Goal: Navigation & Orientation: Find specific page/section

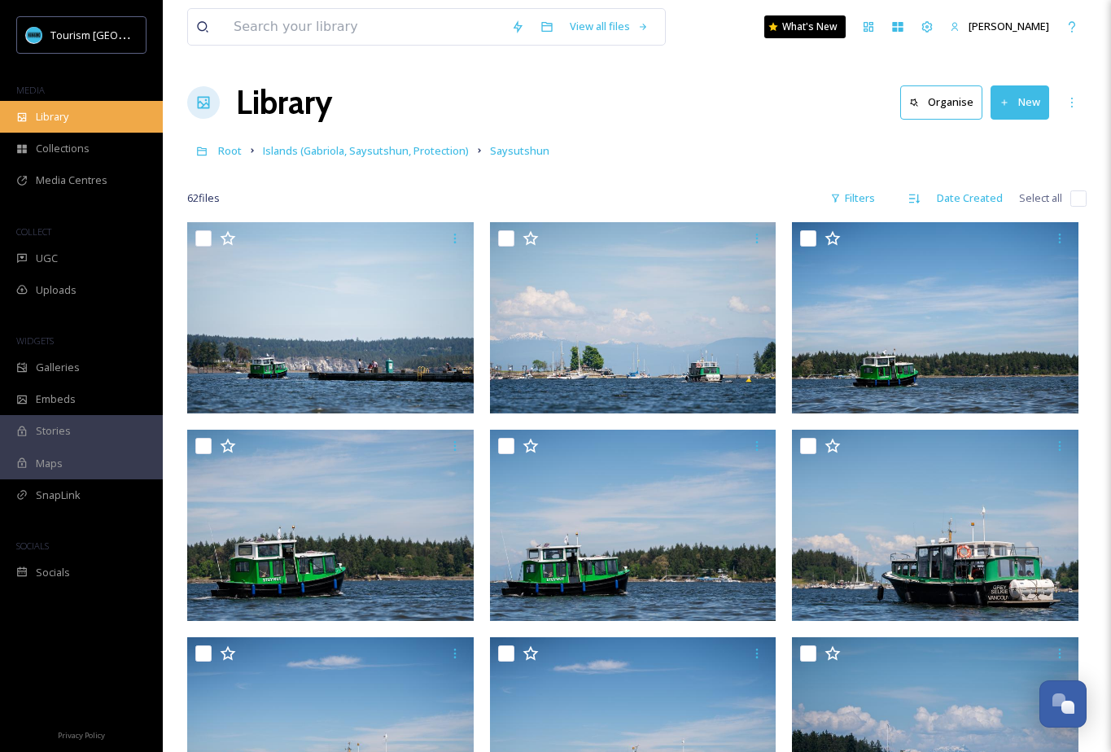
scroll to position [1180, 0]
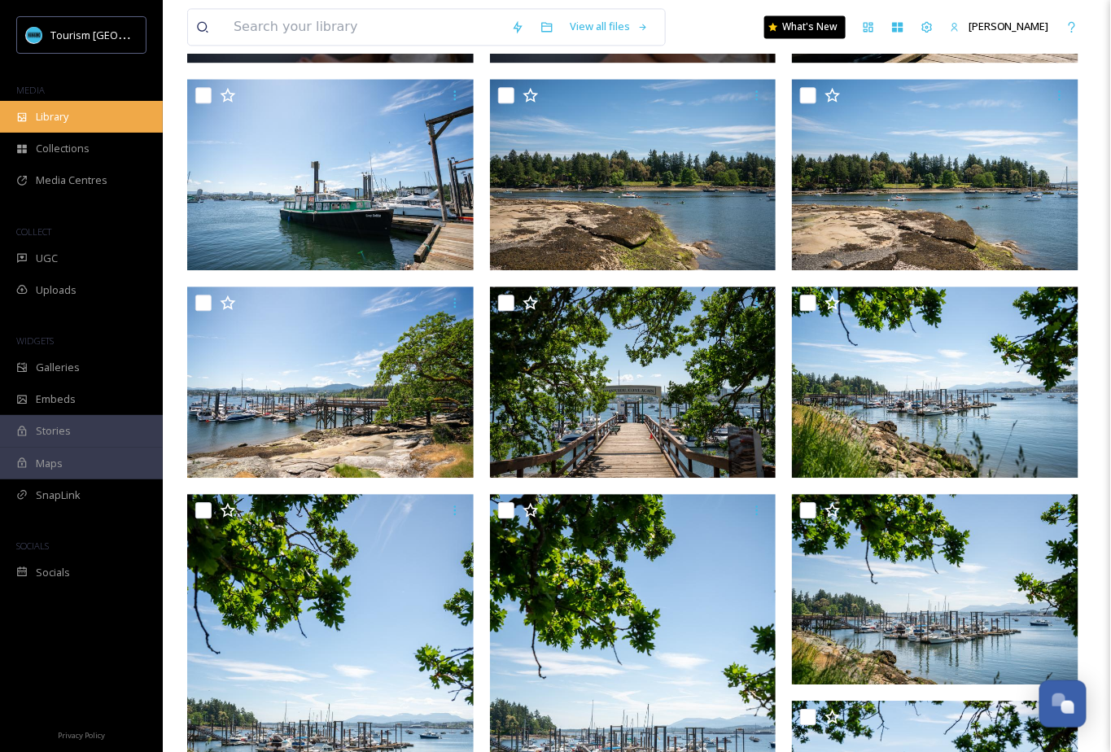
click at [120, 114] on div "Library" at bounding box center [81, 117] width 163 height 32
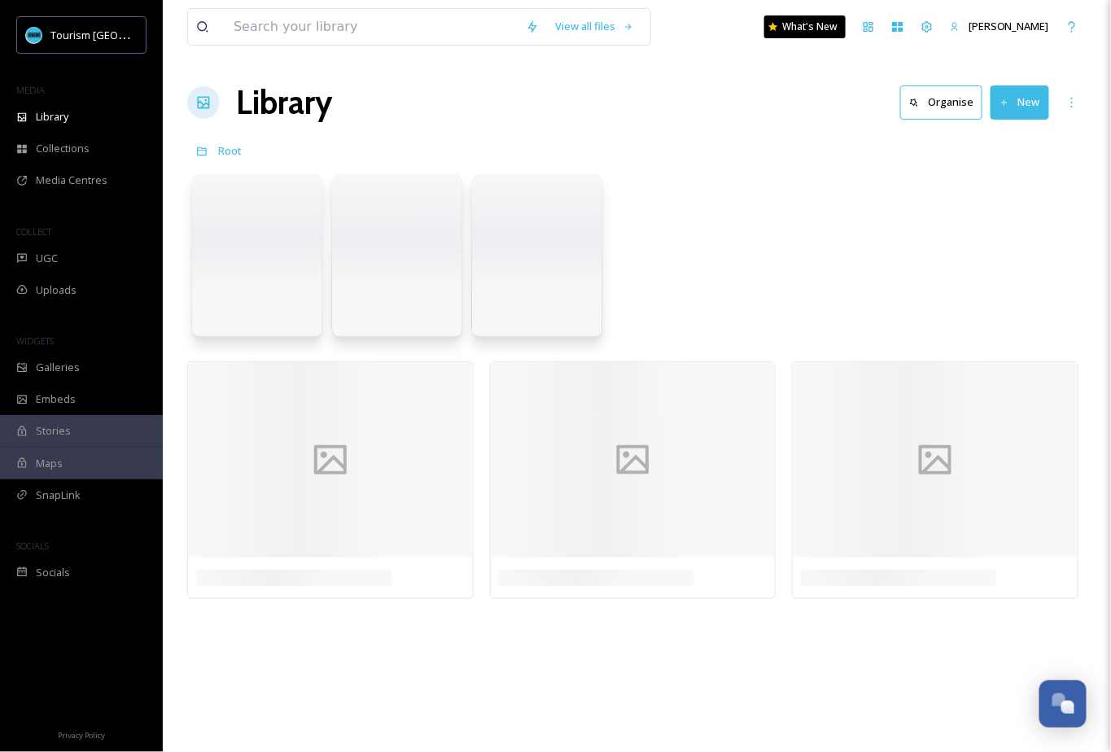
click at [553, 111] on div "Library Organise New" at bounding box center [636, 102] width 899 height 49
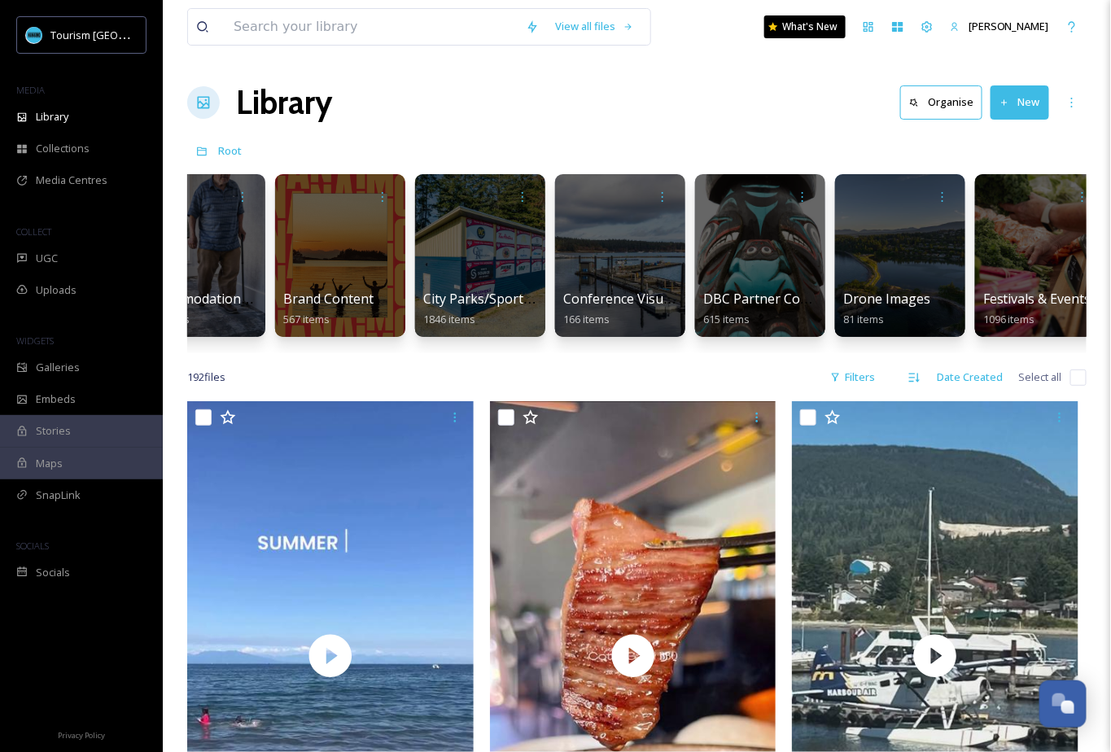
scroll to position [0, 199]
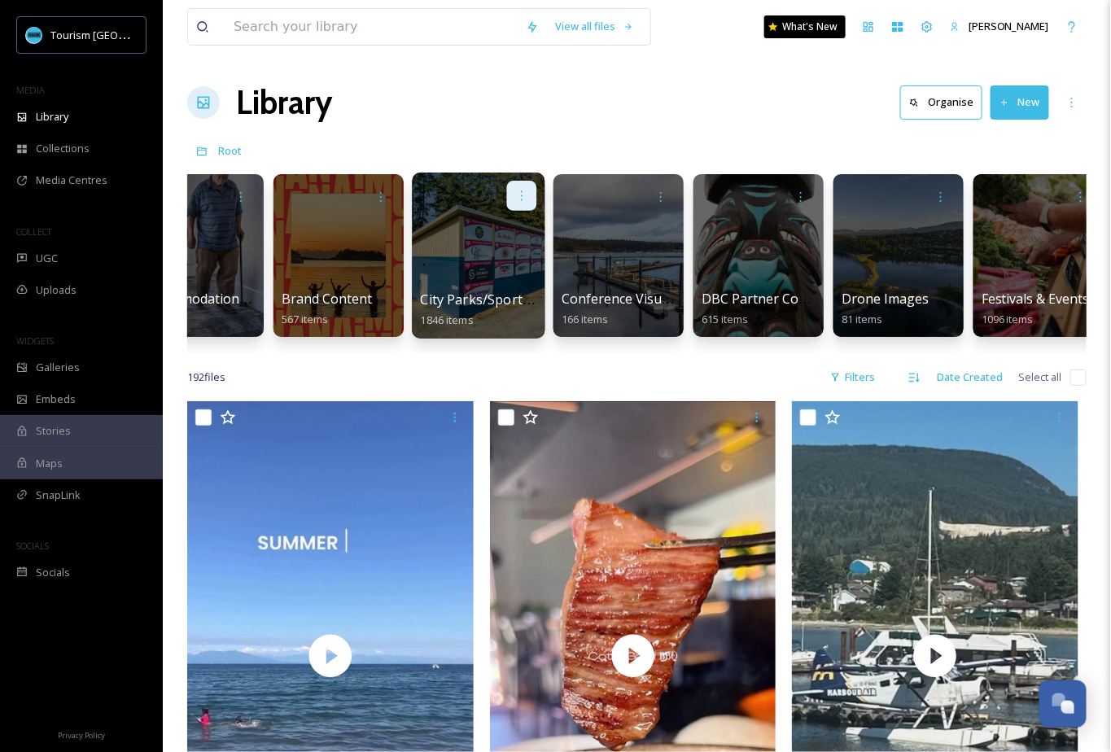
click at [525, 195] on icon at bounding box center [521, 195] width 13 height 13
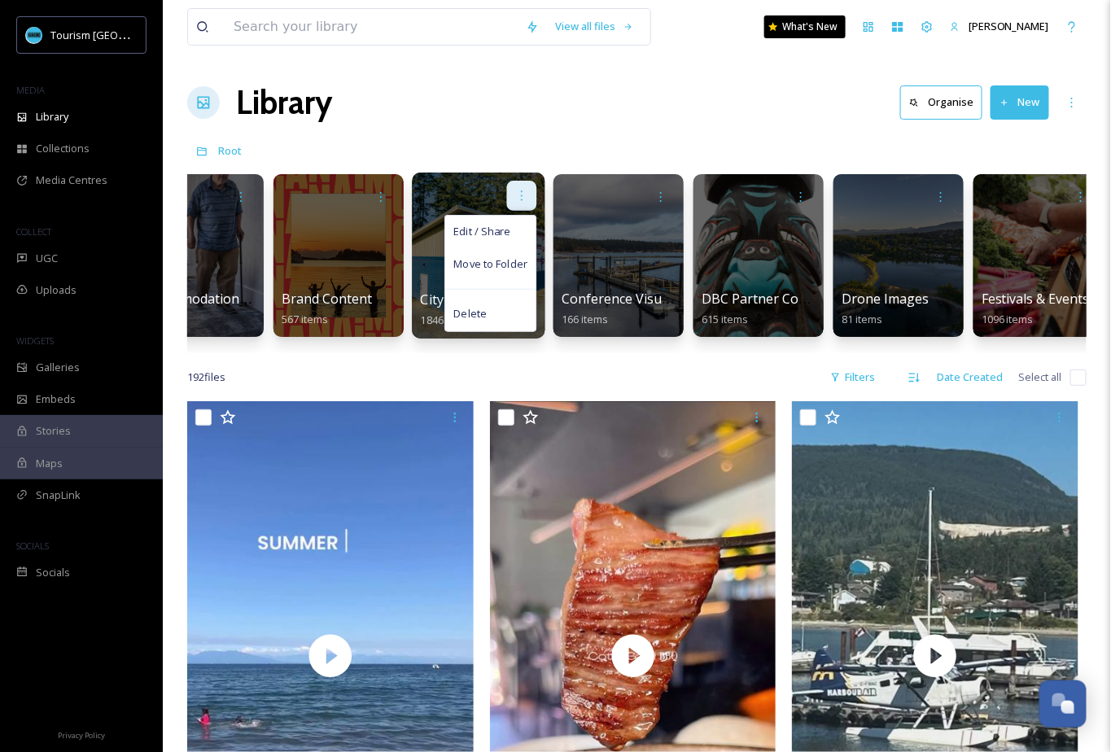
click at [525, 195] on icon at bounding box center [521, 195] width 13 height 13
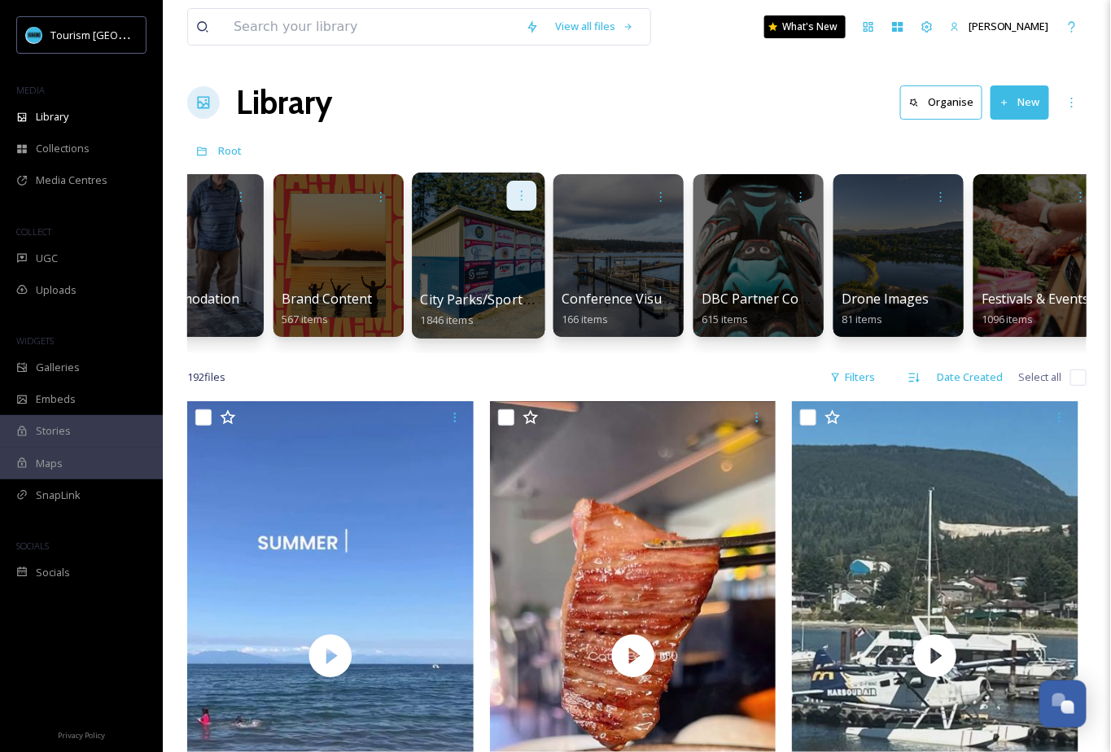
click at [520, 197] on icon at bounding box center [521, 195] width 13 height 13
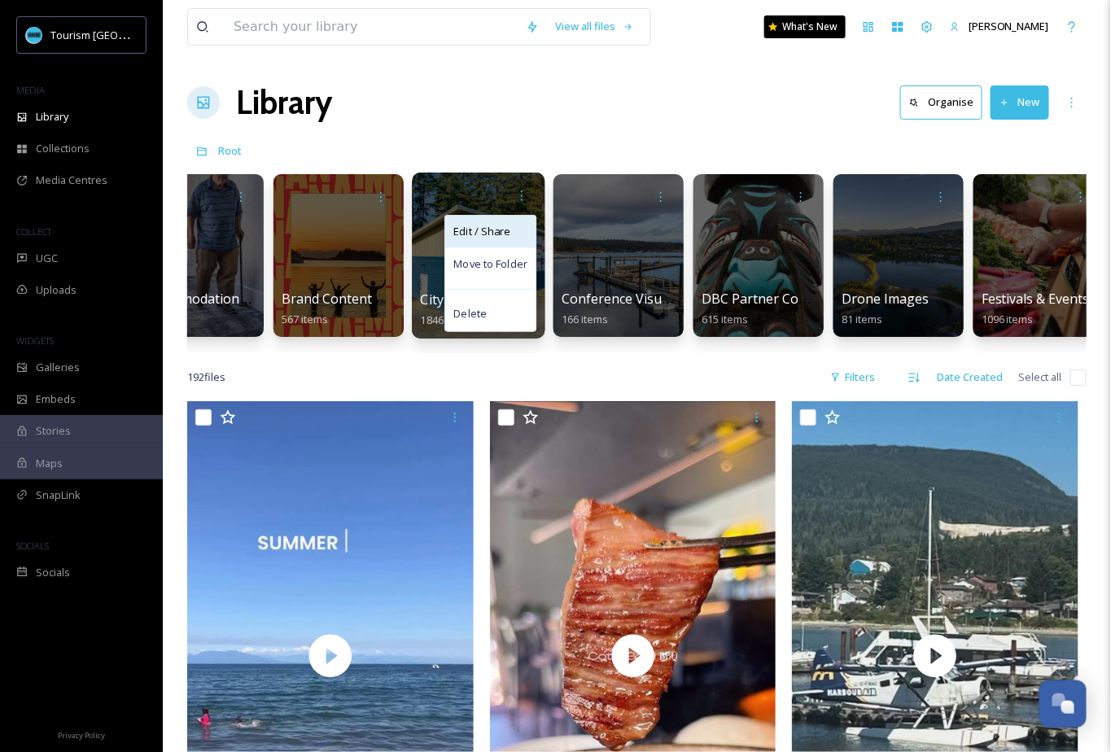
click at [504, 222] on div "Edit / Share" at bounding box center [490, 232] width 90 height 33
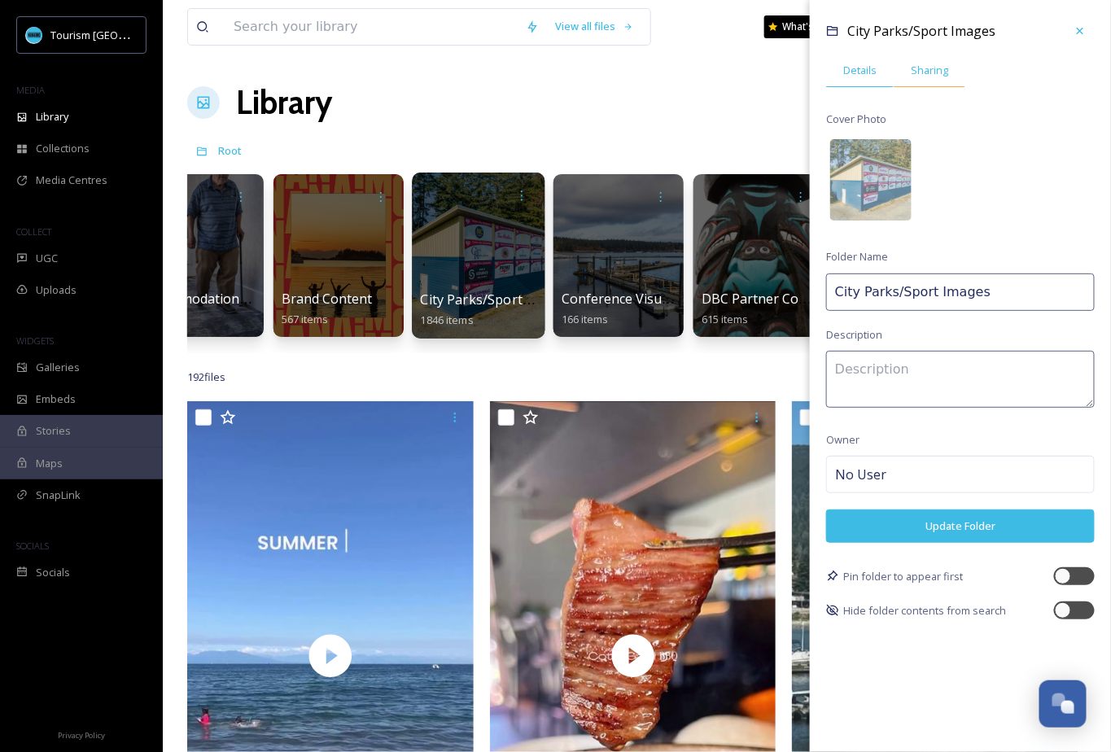
click at [930, 71] on span "Sharing" at bounding box center [929, 70] width 37 height 15
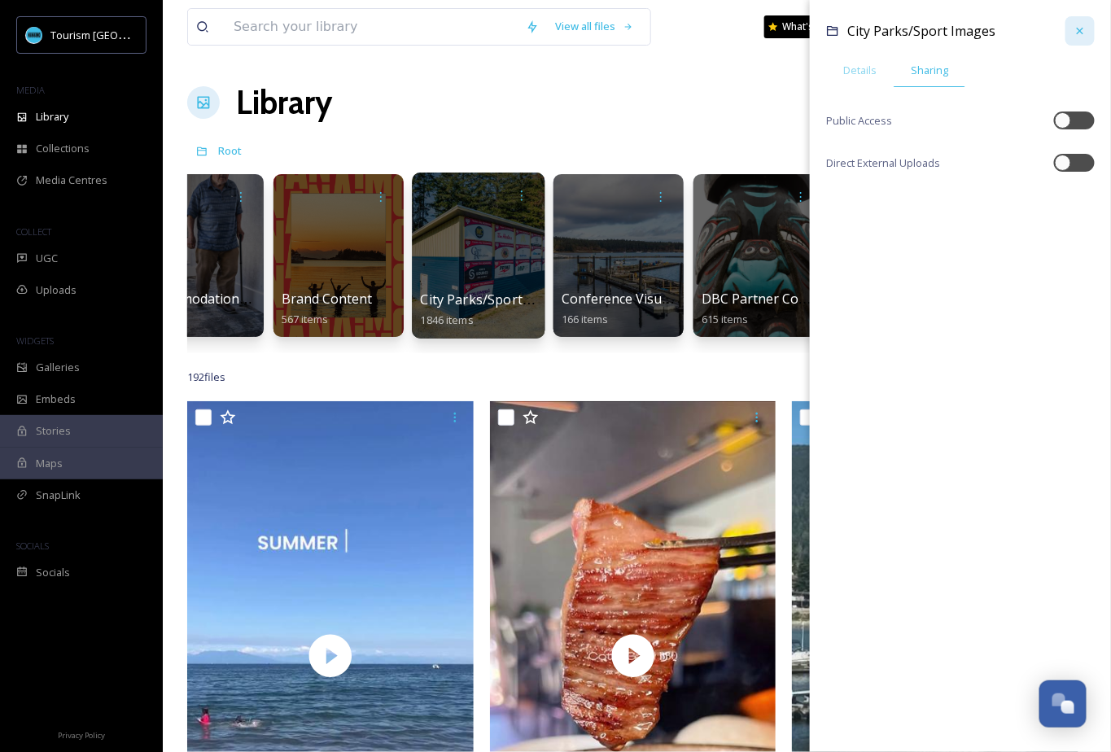
click at [1074, 26] on icon at bounding box center [1079, 30] width 13 height 13
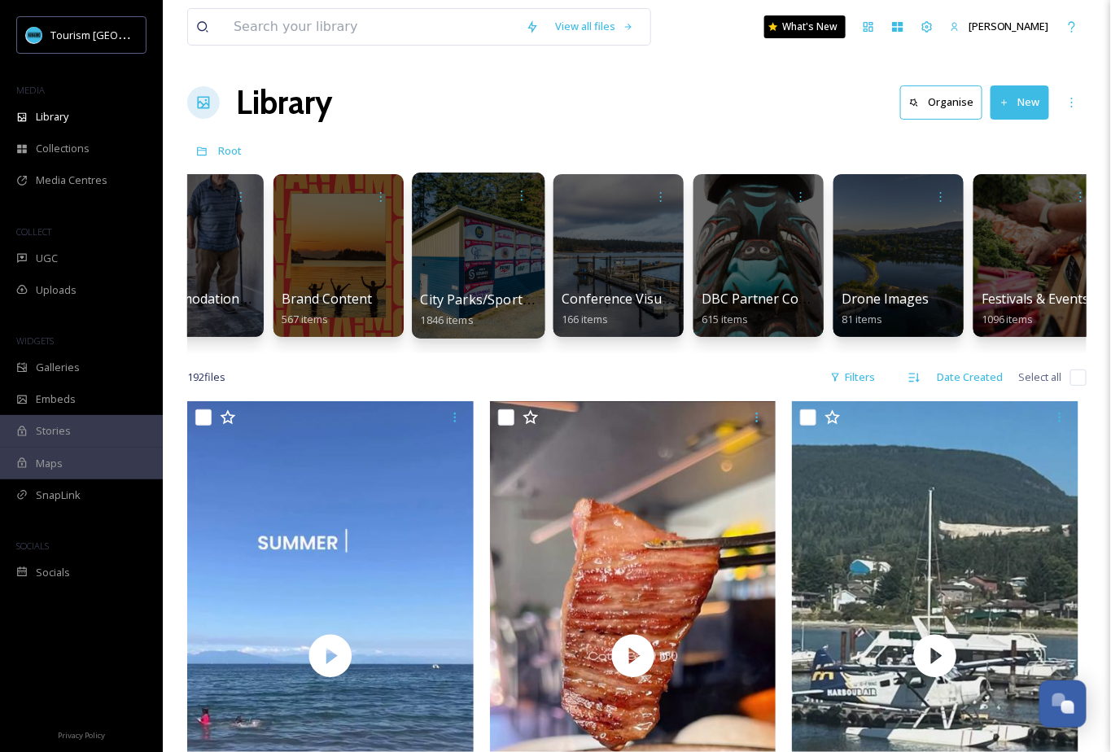
click at [508, 291] on span "City Parks/Sport Images" at bounding box center [496, 300] width 151 height 18
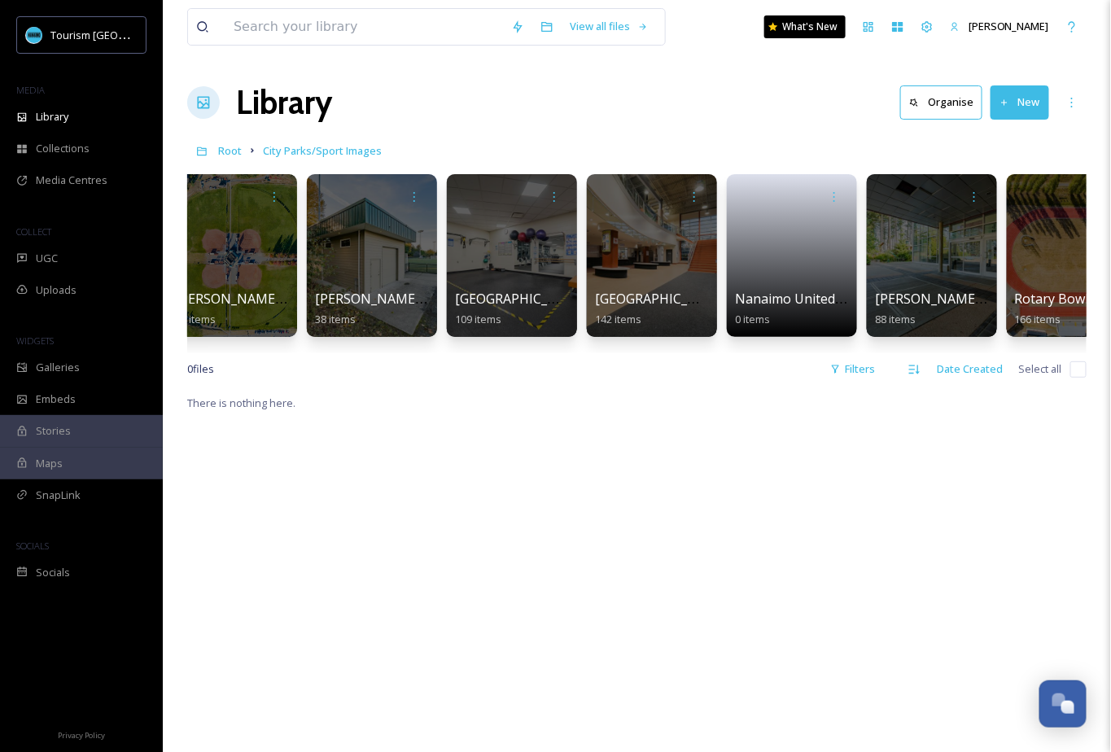
scroll to position [0, 2039]
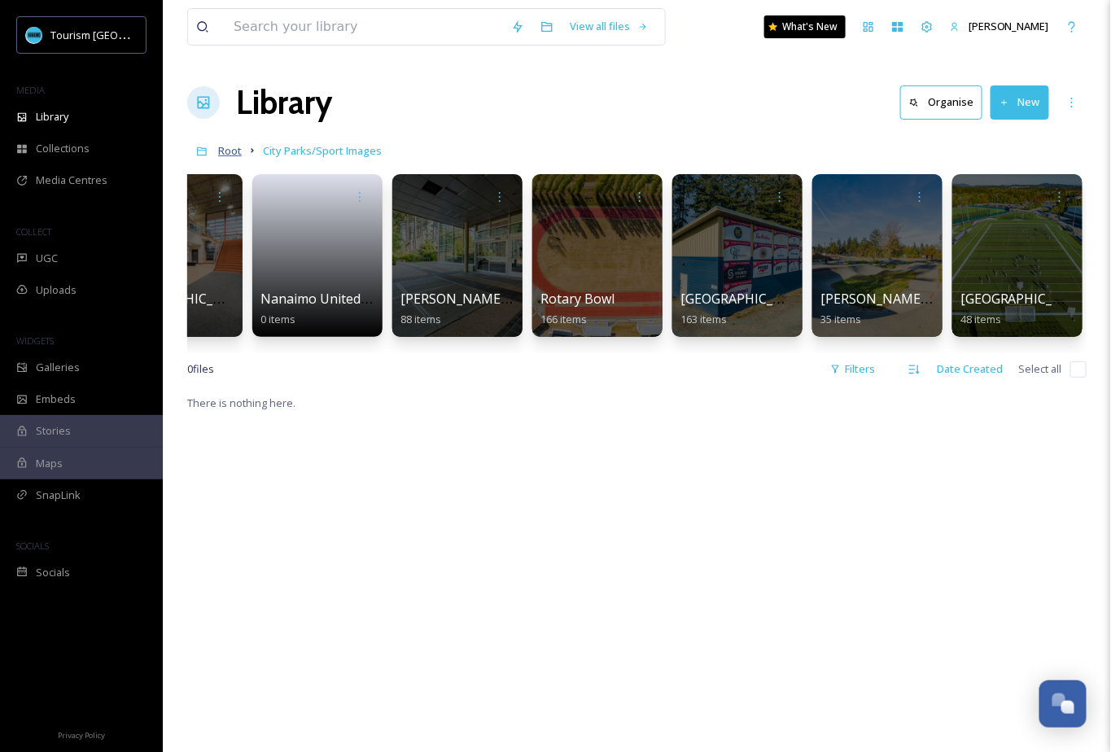
click at [236, 152] on span "Root" at bounding box center [230, 150] width 24 height 15
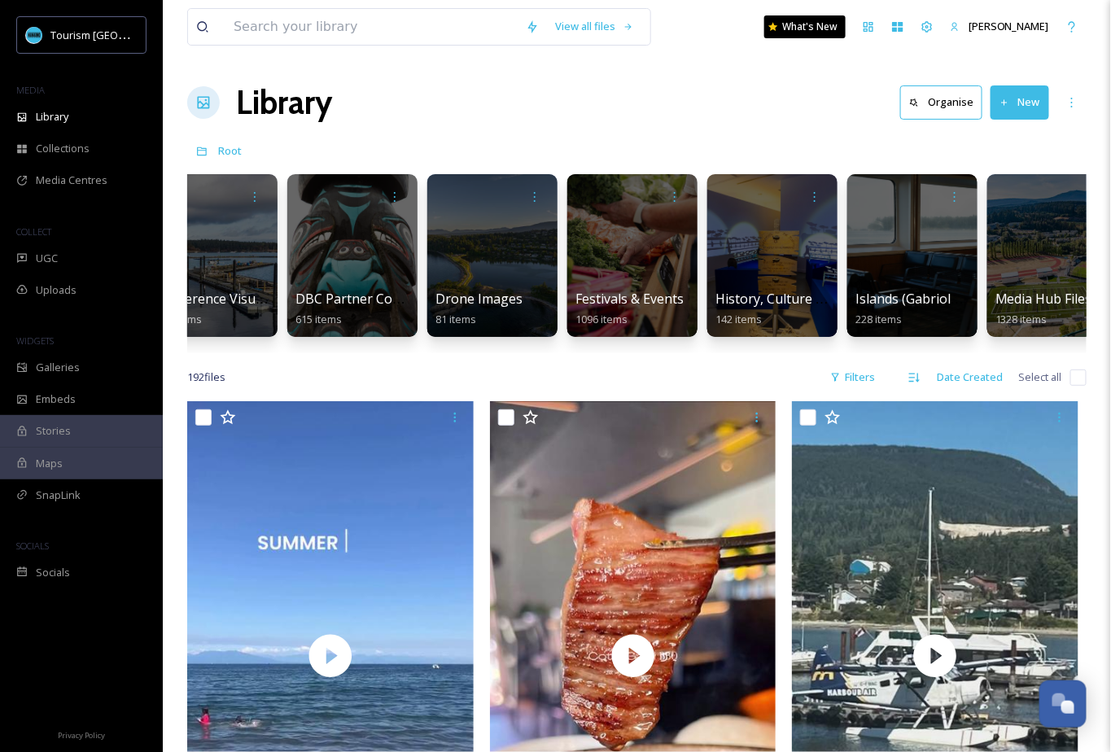
scroll to position [0, 609]
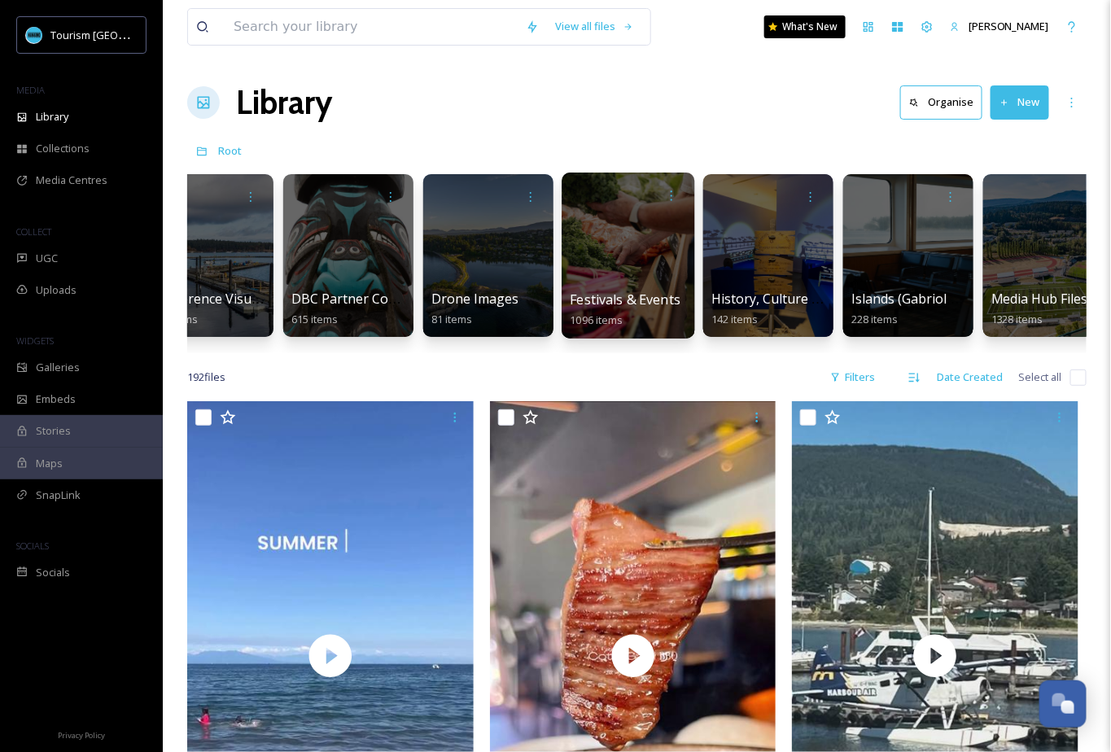
click at [651, 275] on div at bounding box center [627, 256] width 133 height 166
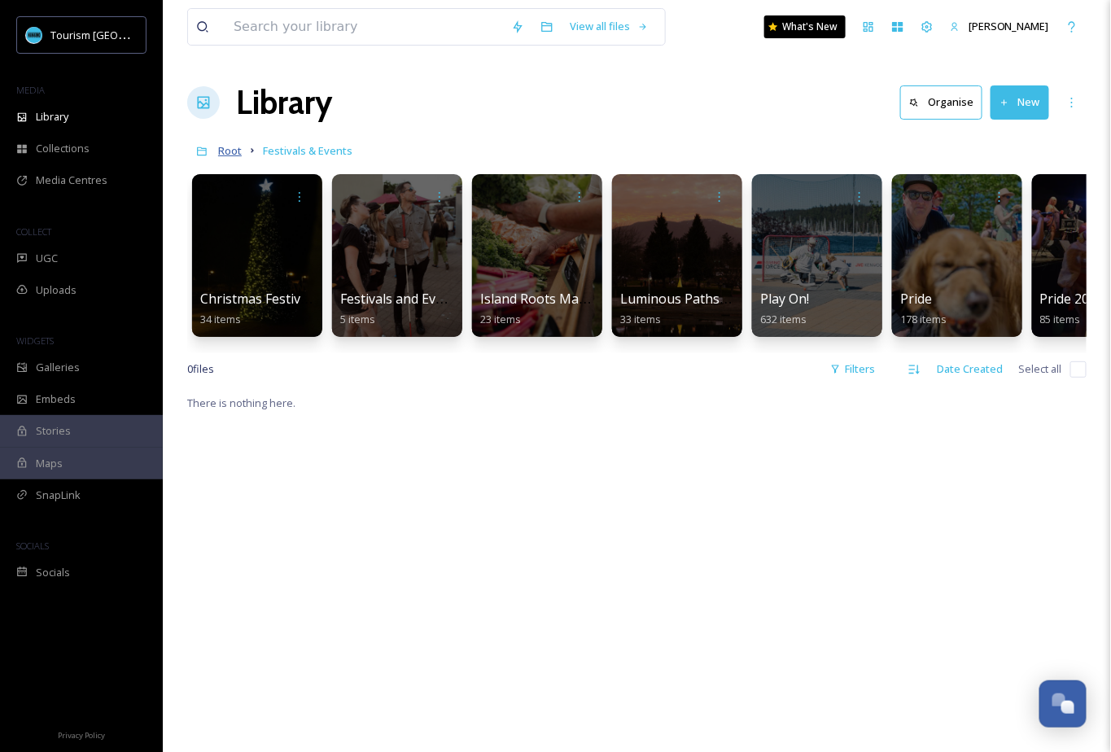
click at [239, 149] on span "Root" at bounding box center [230, 150] width 24 height 15
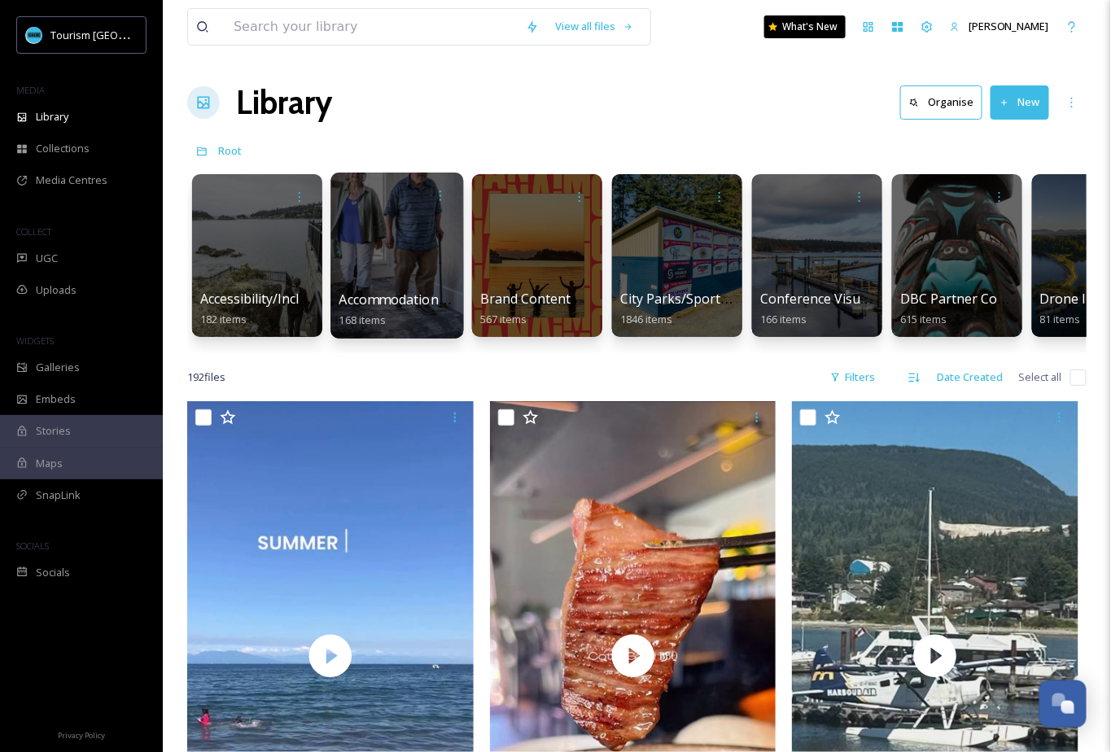
click at [387, 295] on span "Accommodations by Biz" at bounding box center [412, 300] width 147 height 18
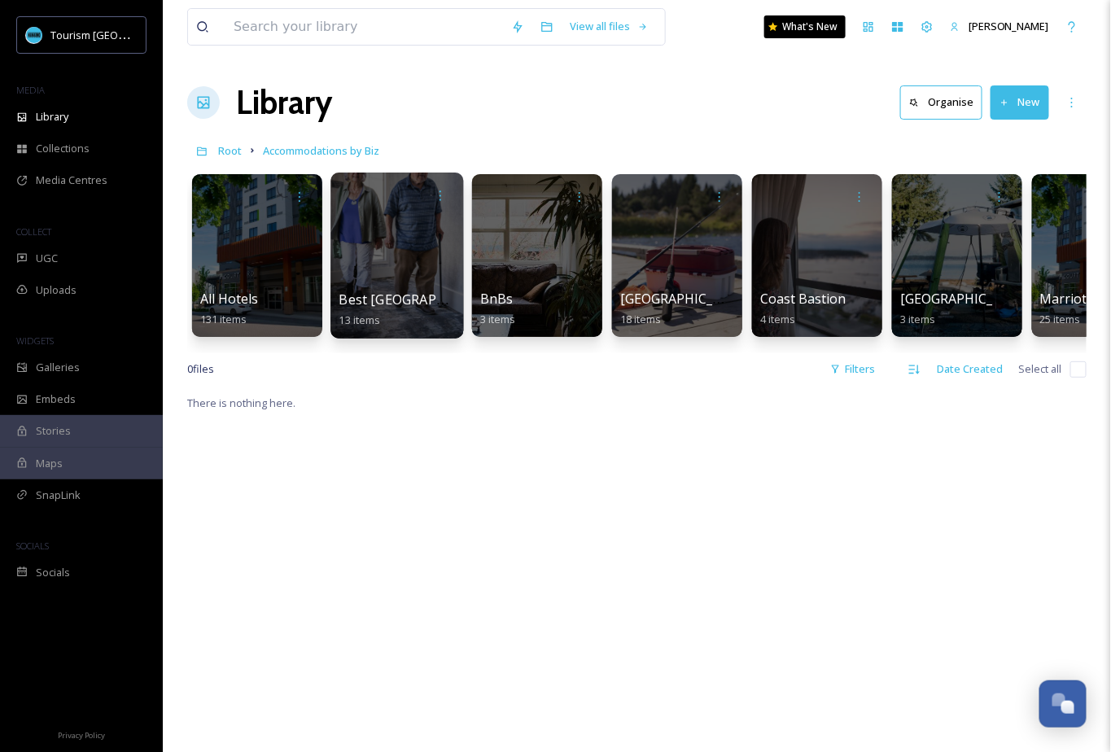
click at [367, 268] on div at bounding box center [396, 256] width 133 height 166
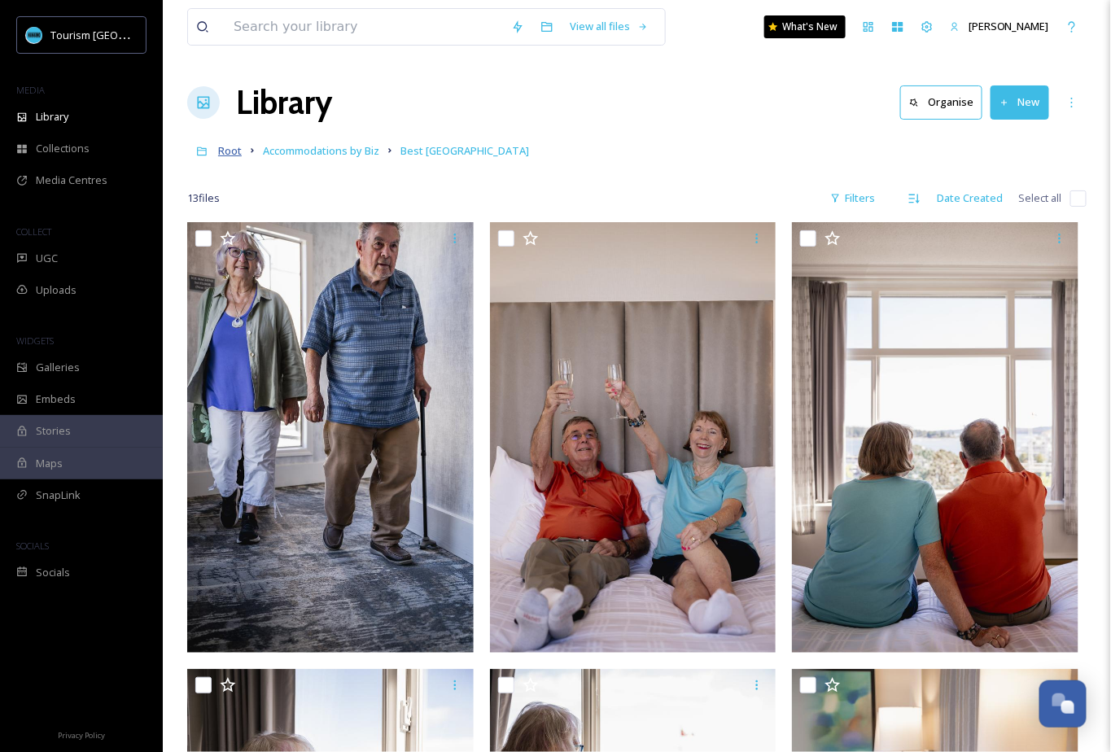
click at [232, 151] on span "Root" at bounding box center [230, 150] width 24 height 15
